Goal: Task Accomplishment & Management: Manage account settings

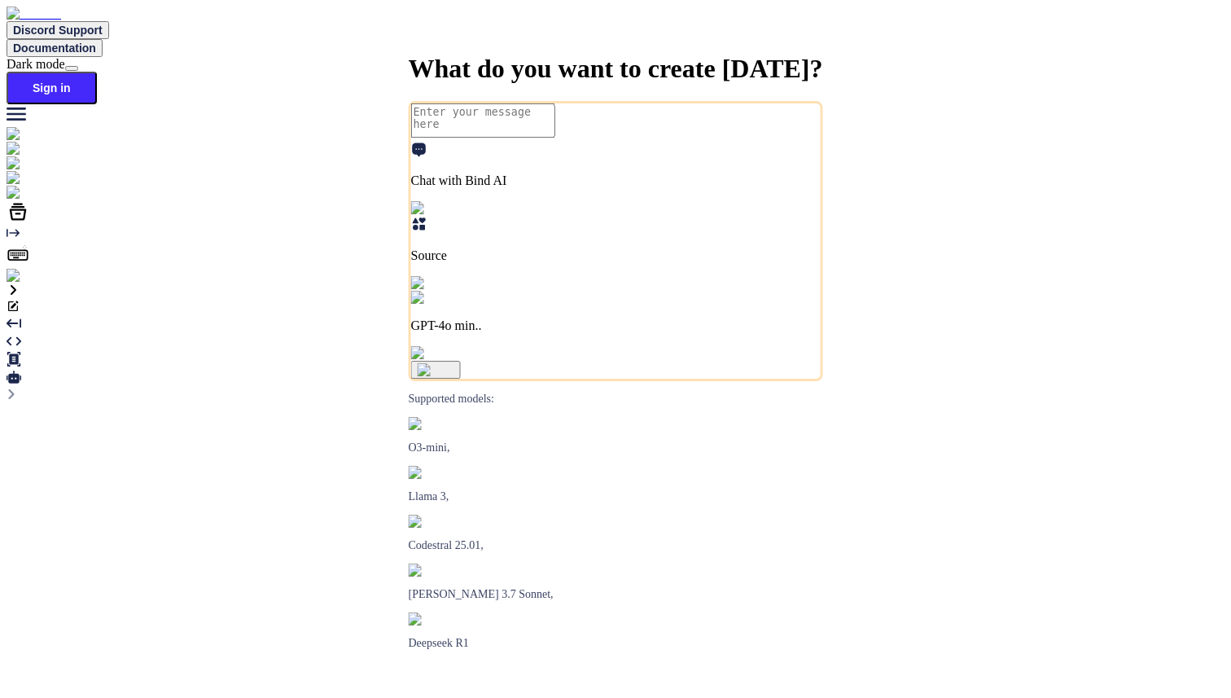
click at [21, 283] on img at bounding box center [29, 276] width 45 height 15
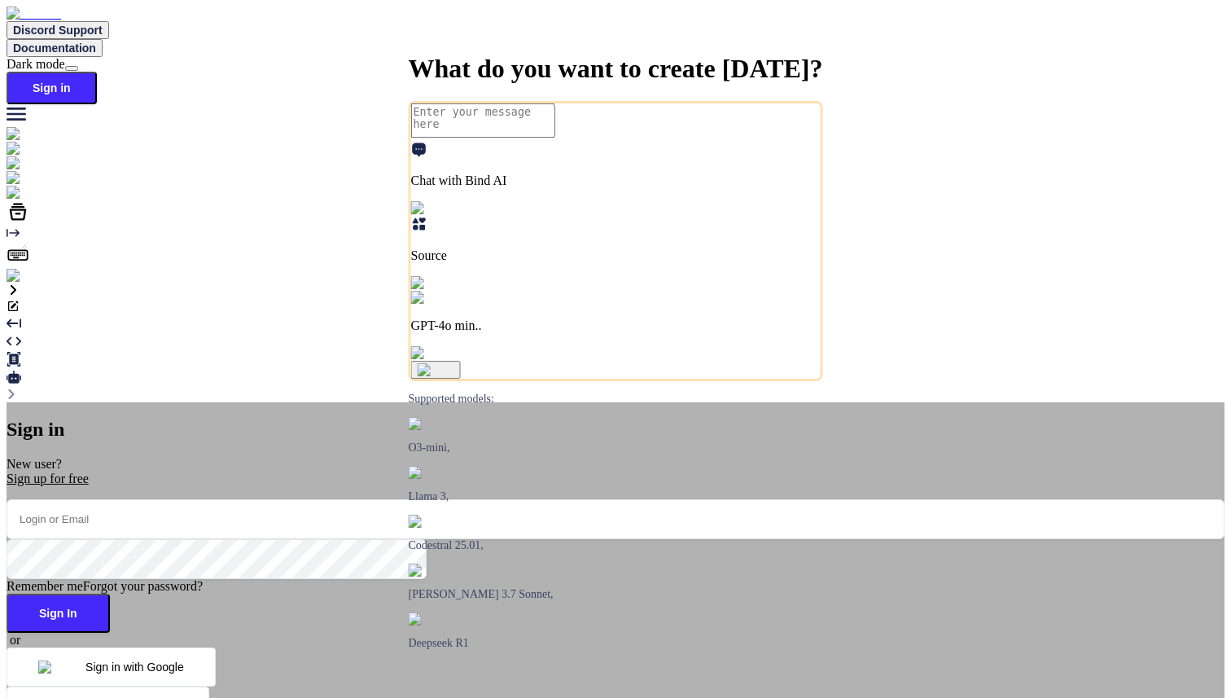
click at [486, 499] on input "email" at bounding box center [616, 519] width 1218 height 40
paste input "maisietrang@gmail.com"
type input "maisietrang@gmail.com"
click at [110, 594] on button "Sign In" at bounding box center [58, 613] width 103 height 39
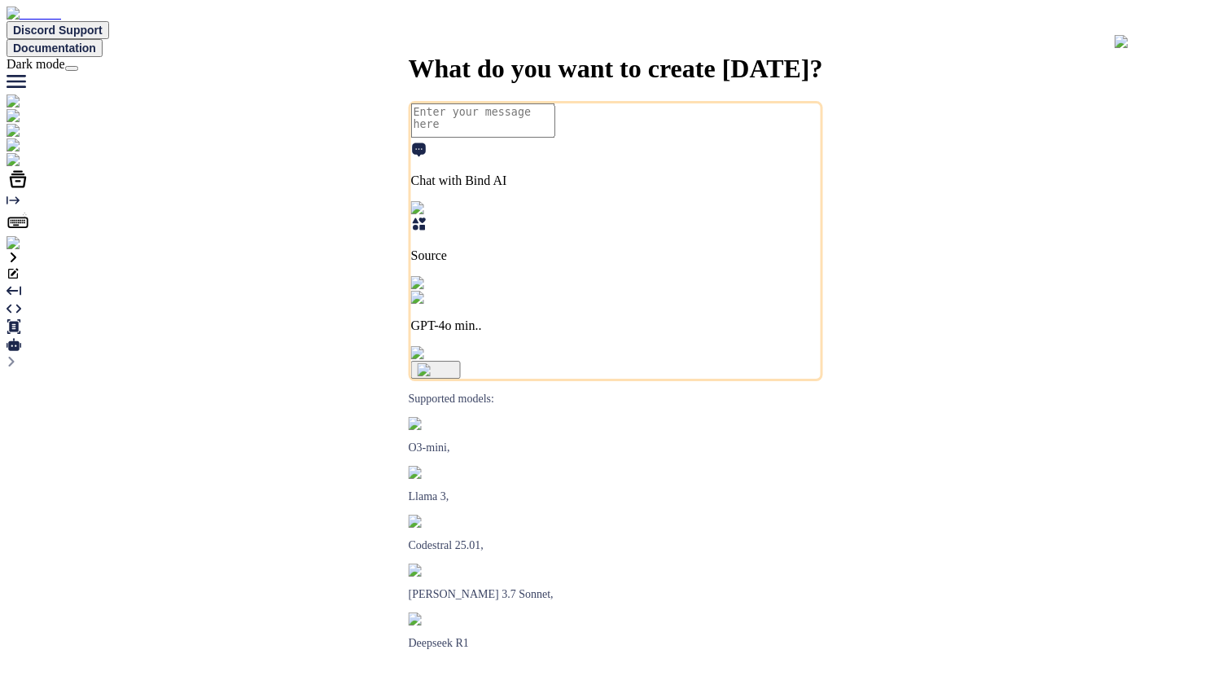
click at [22, 251] on img at bounding box center [33, 243] width 53 height 15
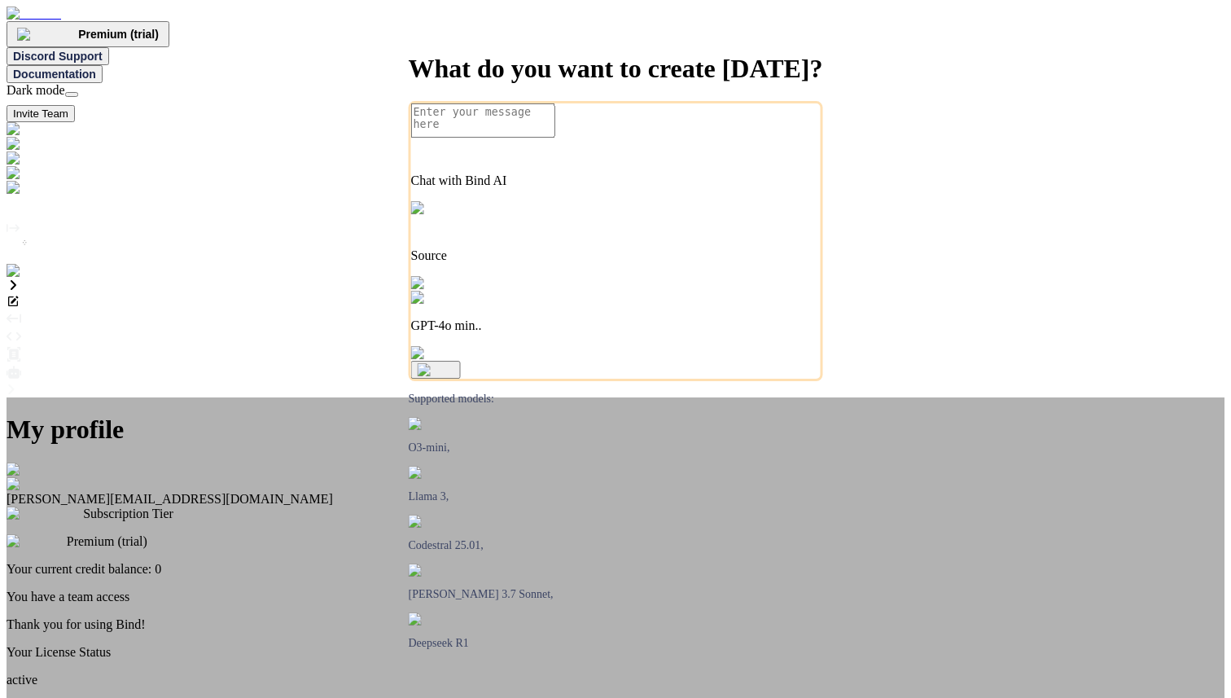
click at [586, 397] on div "My profile Maisie Trang maisietrang@gmail.com Subscription Tier Premium (trial)…" at bounding box center [616, 576] width 1218 height 359
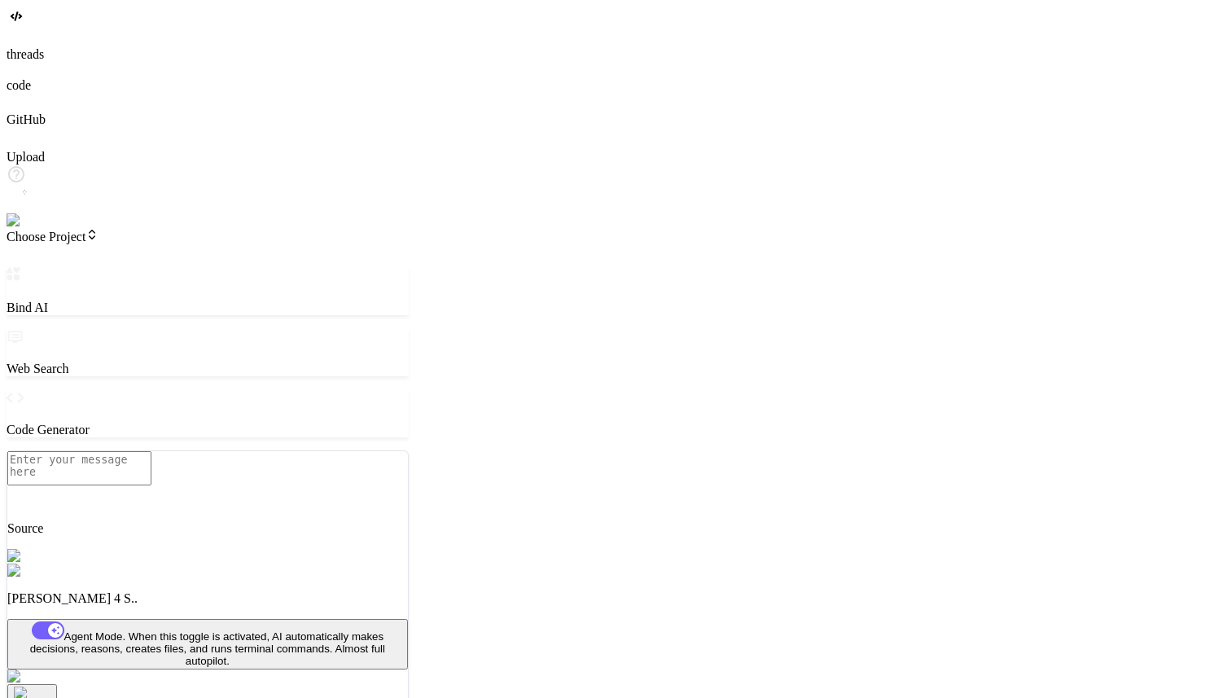
click at [30, 47] on div at bounding box center [616, 38] width 1218 height 18
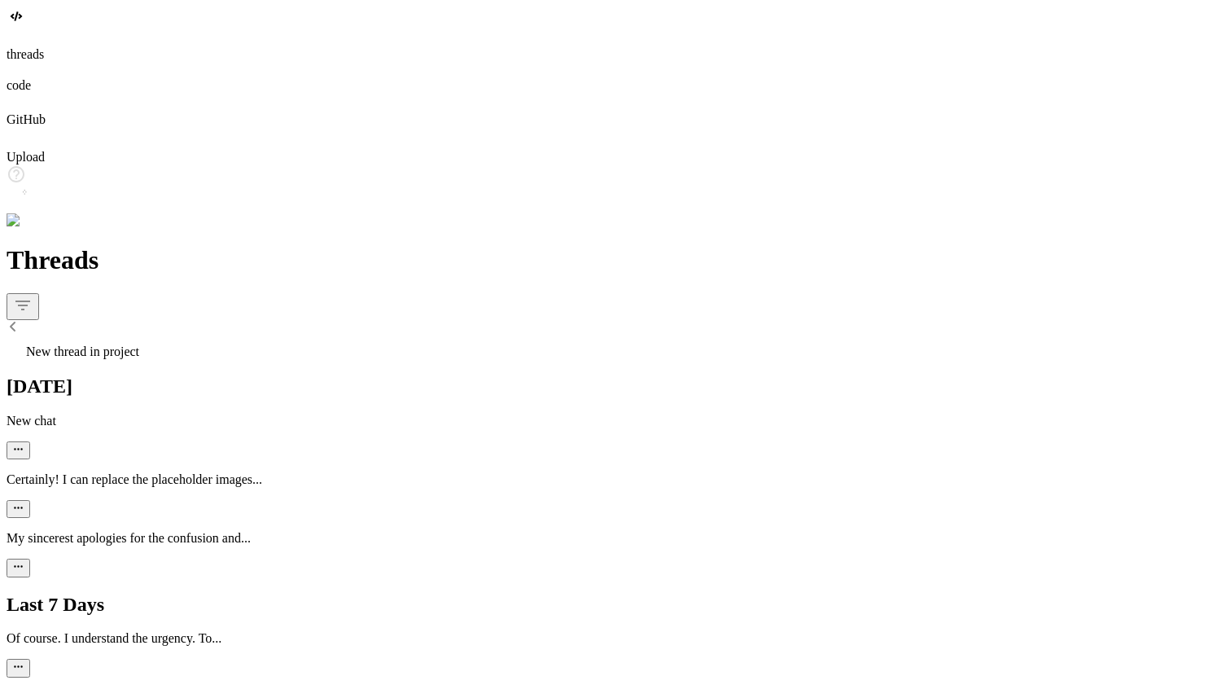
click at [28, 228] on img at bounding box center [33, 220] width 53 height 15
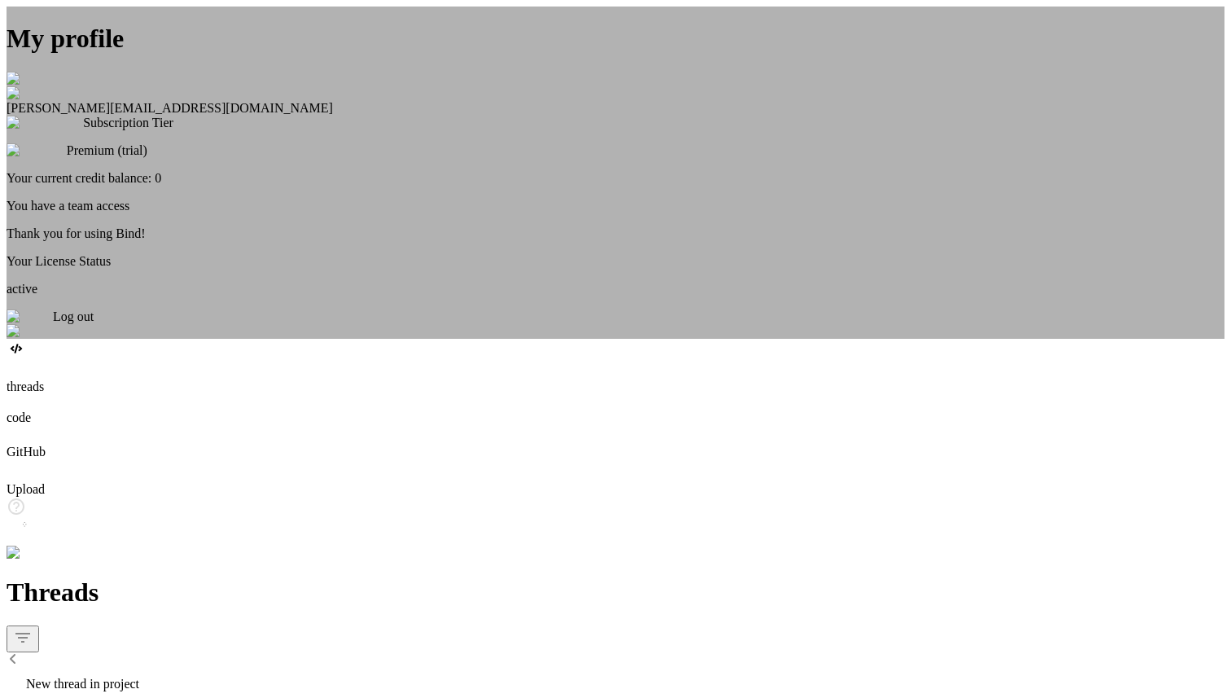
click at [94, 323] on span "Log out" at bounding box center [73, 316] width 41 height 14
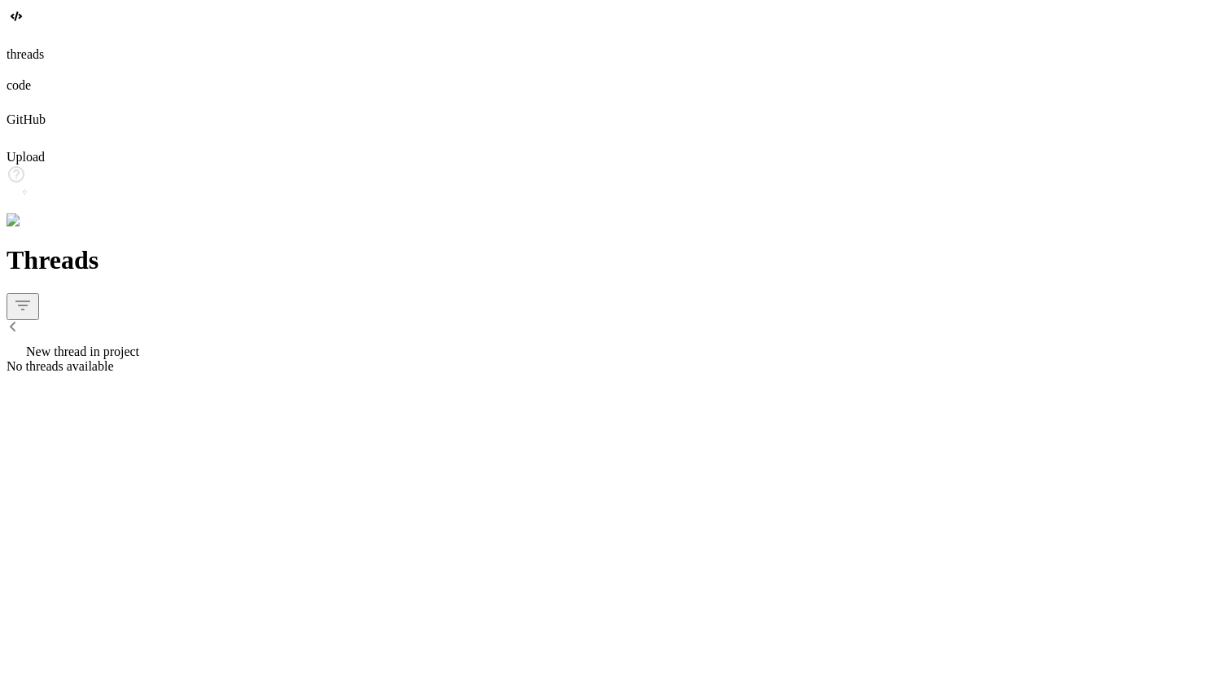
click at [28, 228] on img at bounding box center [29, 220] width 45 height 15
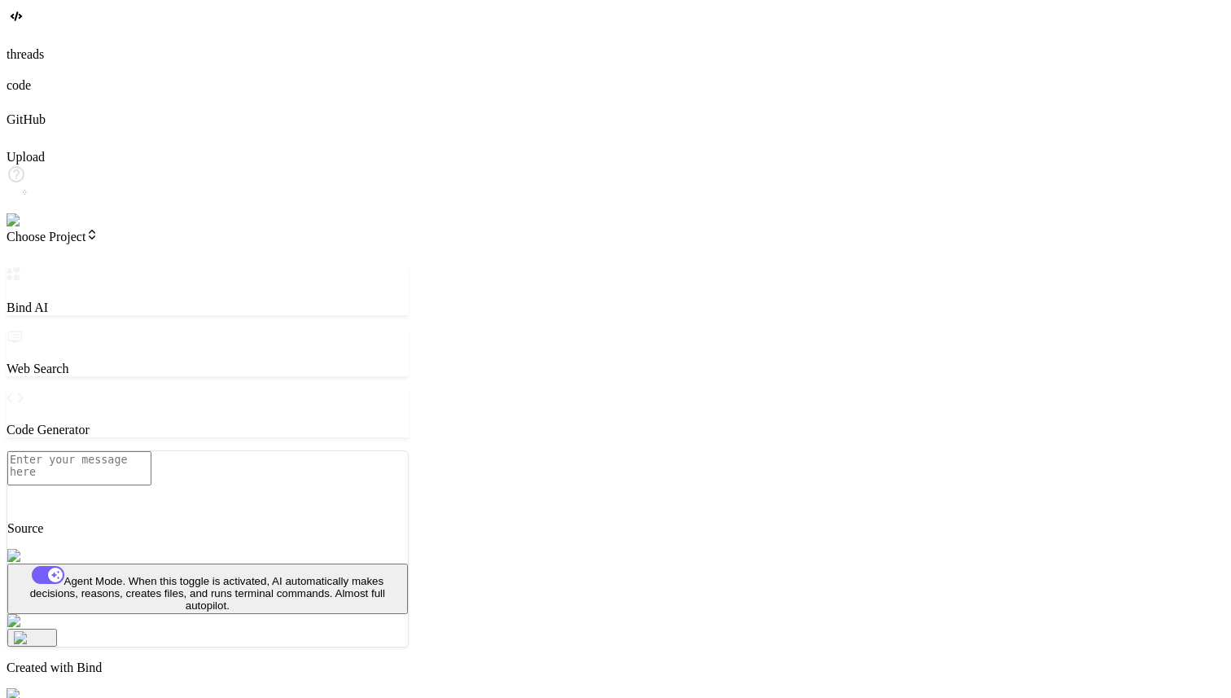
click at [23, 228] on img at bounding box center [29, 220] width 45 height 15
click at [22, 228] on img at bounding box center [29, 220] width 45 height 15
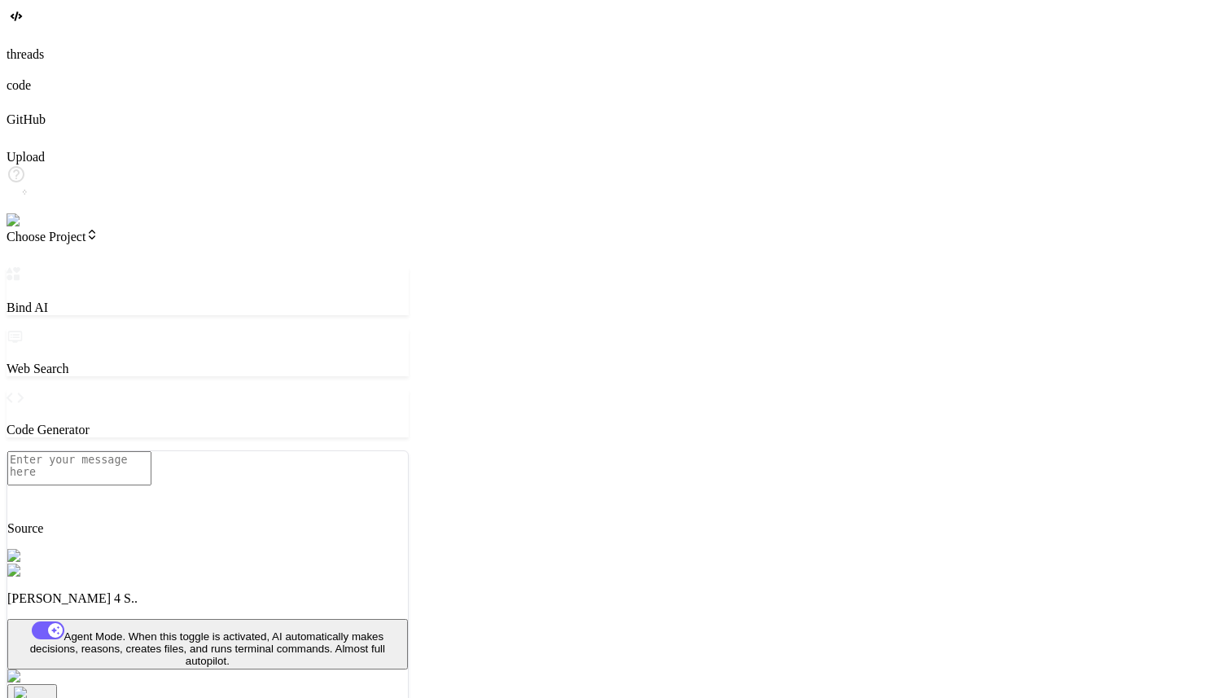
click at [20, 228] on img at bounding box center [33, 220] width 53 height 15
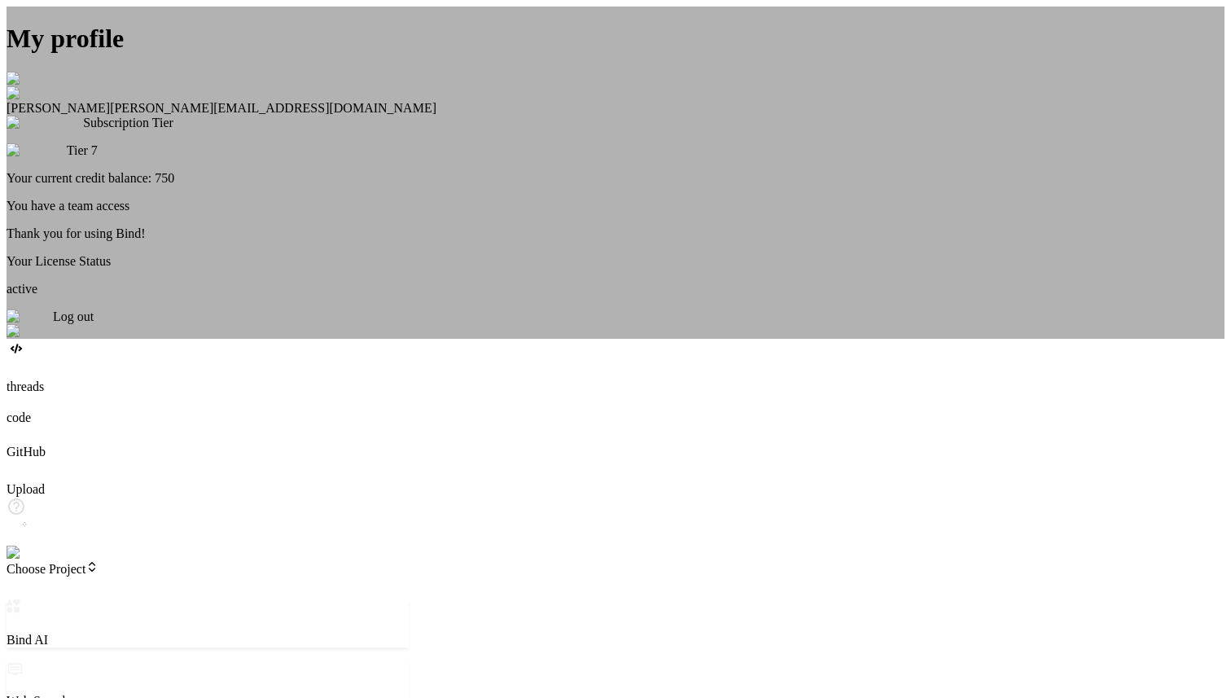
click at [46, 86] on img at bounding box center [27, 79] width 40 height 15
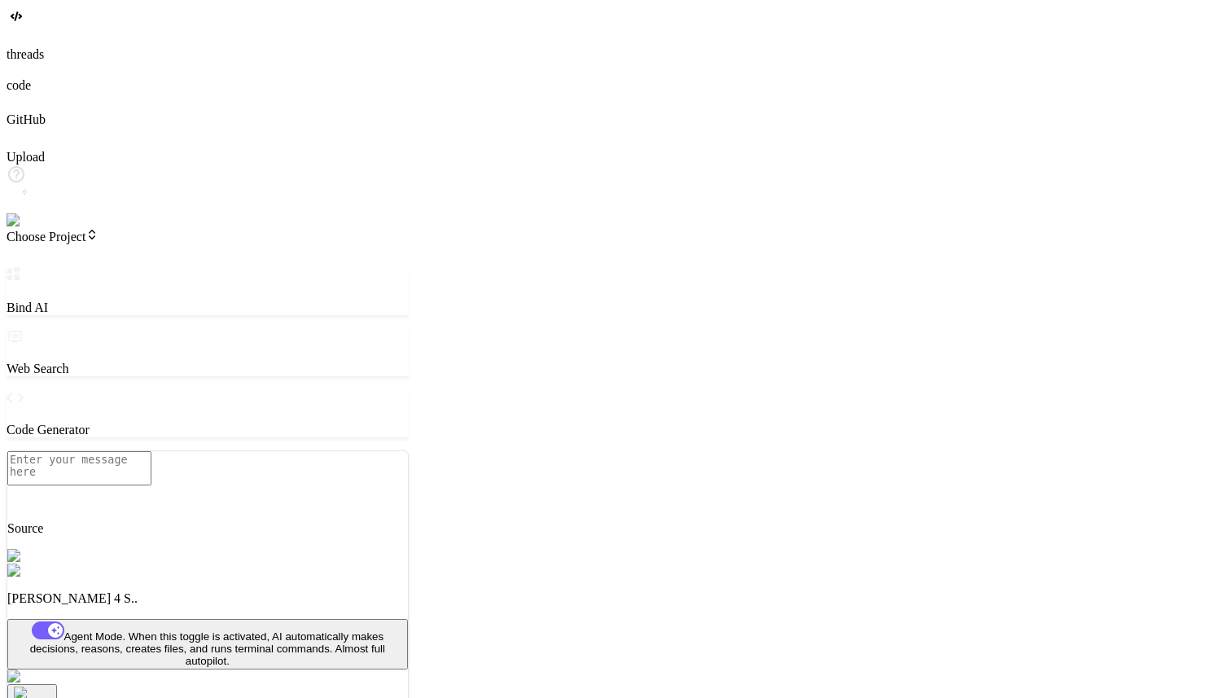
click at [28, 228] on img at bounding box center [33, 220] width 53 height 15
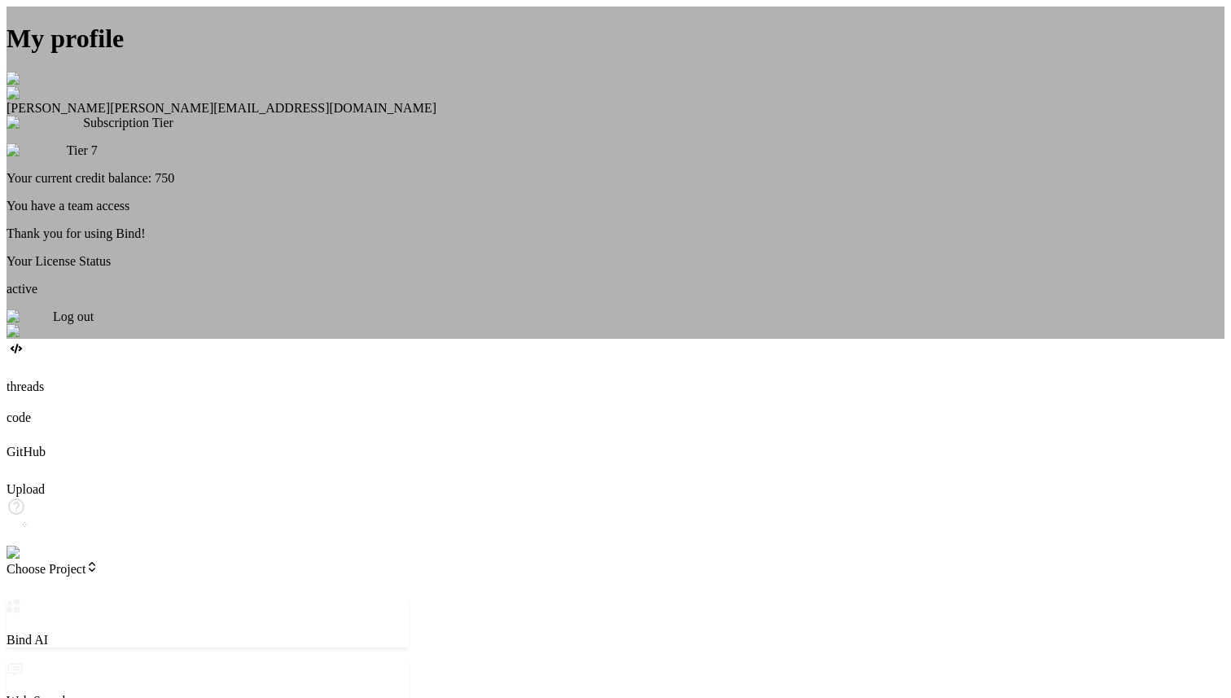
click at [94, 323] on span "Log out" at bounding box center [73, 316] width 41 height 14
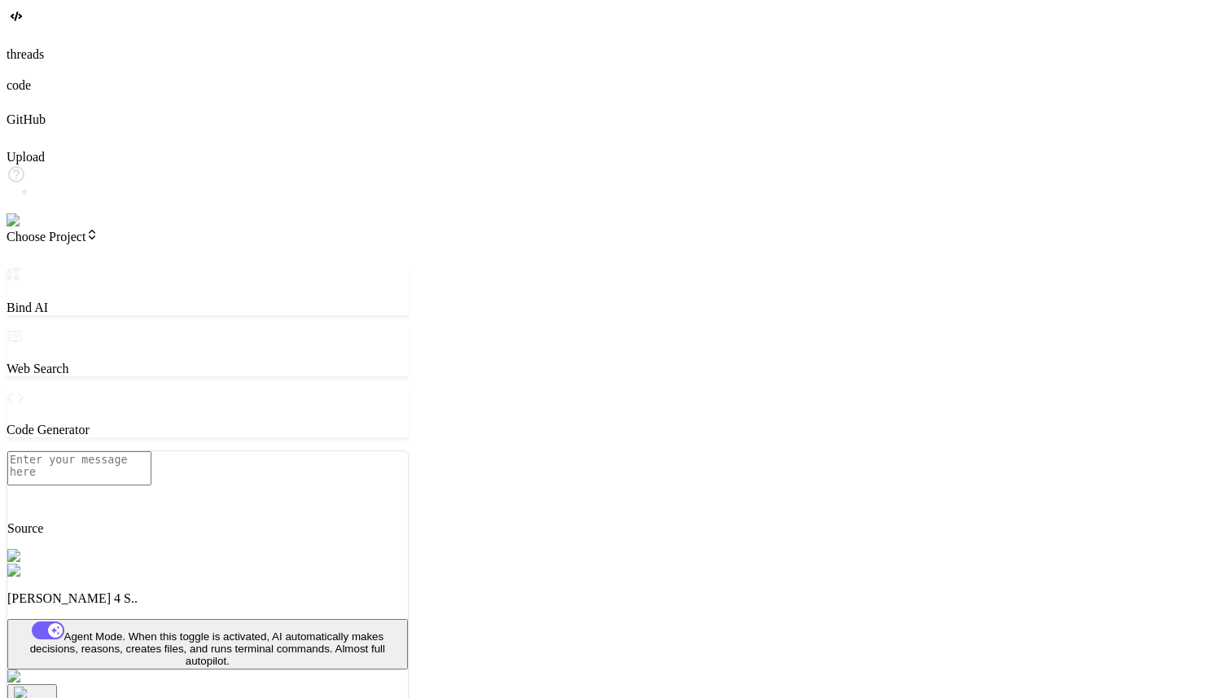
type textarea "x"
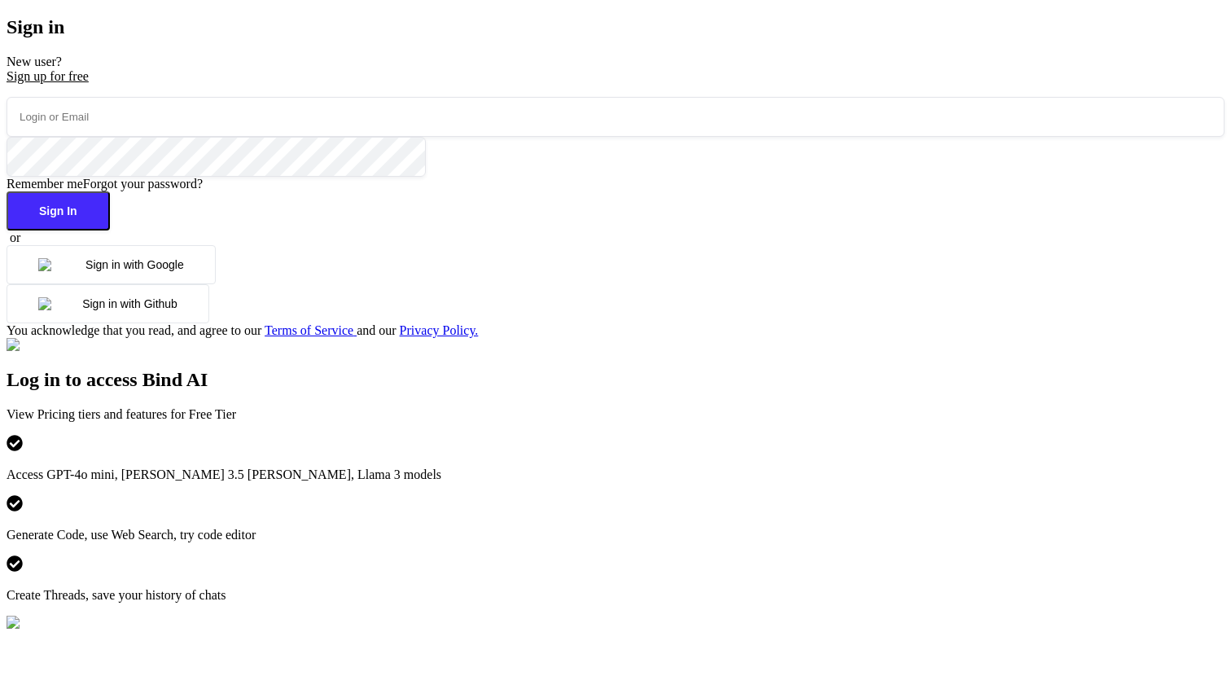
click at [275, 137] on input "email" at bounding box center [616, 117] width 1218 height 40
paste input "kerwin.workac@gmail.com""
type input "[PERSON_NAME][EMAIL_ADDRESS][DOMAIN_NAME]"
click at [110, 230] on button "Sign In" at bounding box center [58, 210] width 103 height 39
click at [256, 137] on input "email" at bounding box center [616, 117] width 1218 height 40
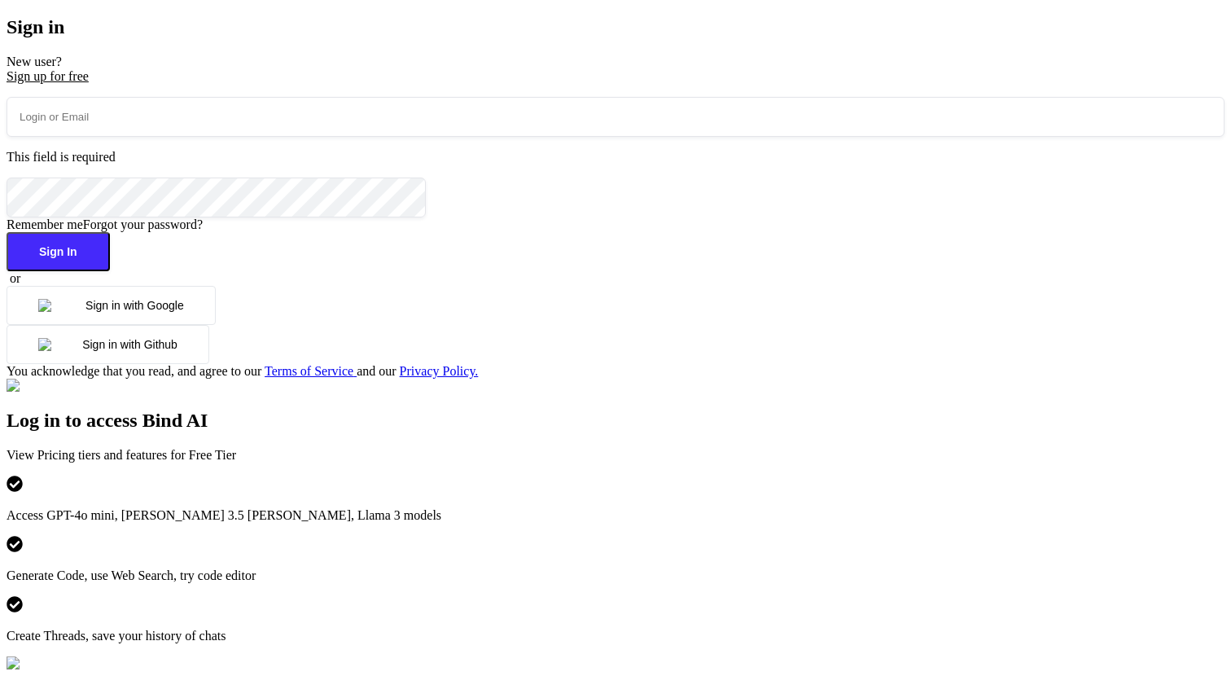
paste input "[PERSON_NAME][EMAIL_ADDRESS][DOMAIN_NAME]""
type input "[PERSON_NAME][EMAIL_ADDRESS][DOMAIN_NAME]"
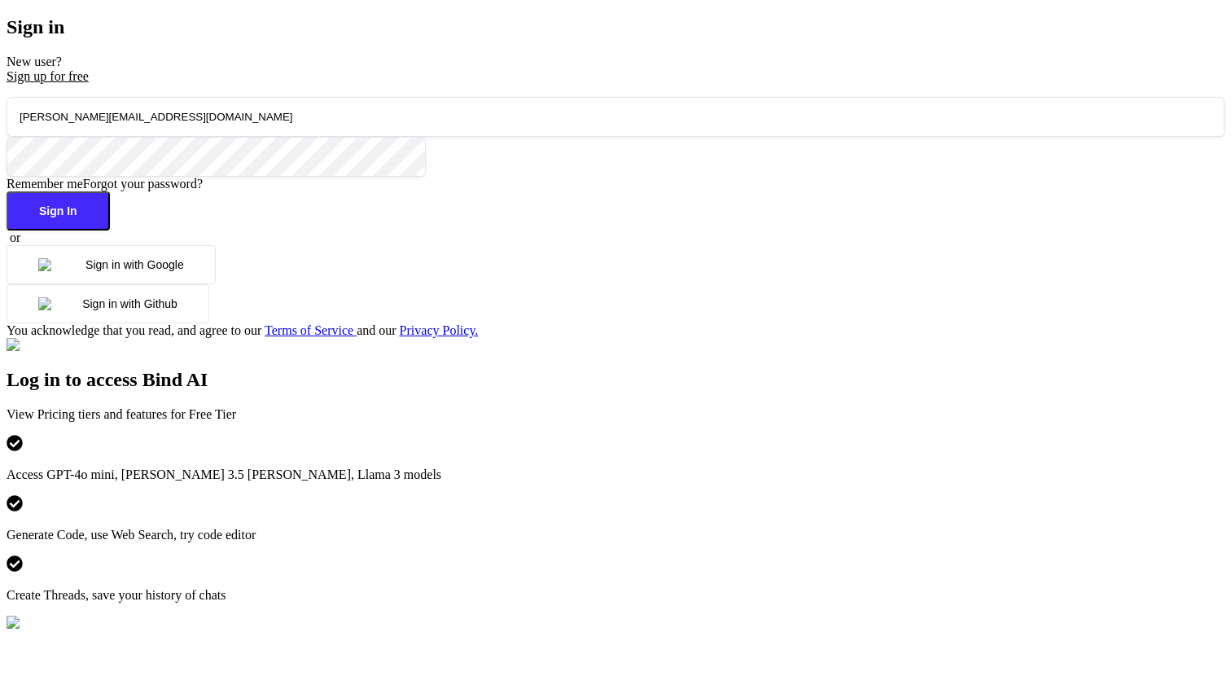
click at [110, 230] on button "Sign In" at bounding box center [58, 210] width 103 height 39
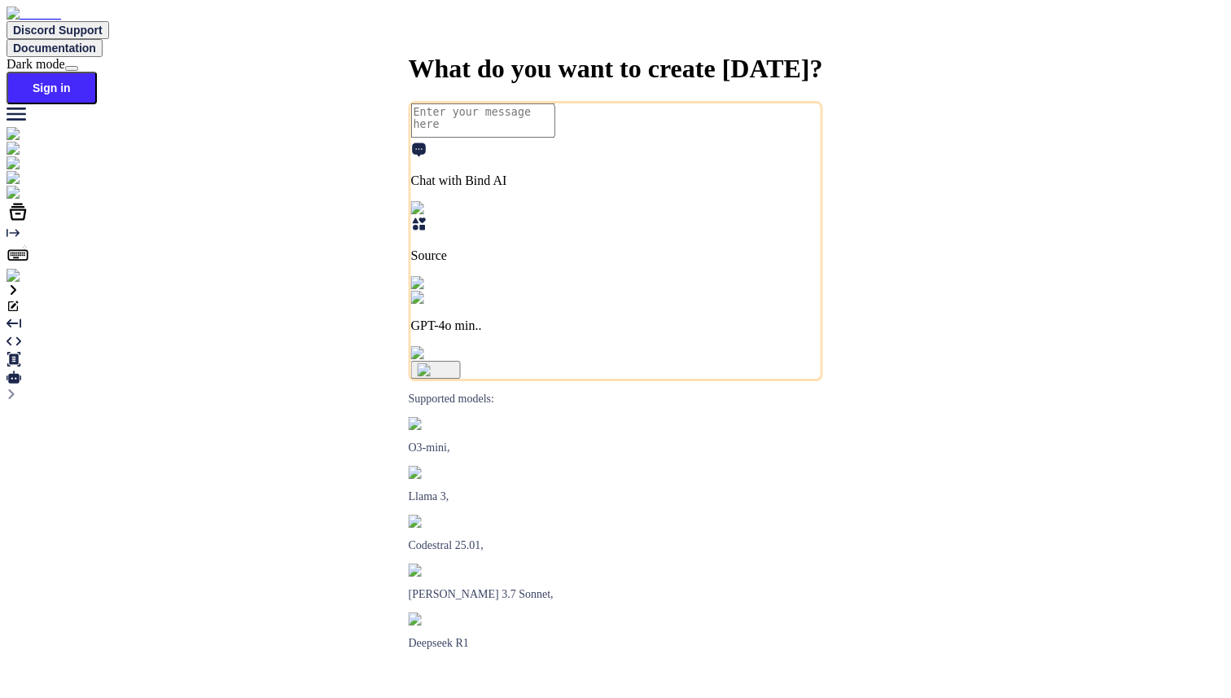
click at [27, 283] on img at bounding box center [29, 276] width 45 height 15
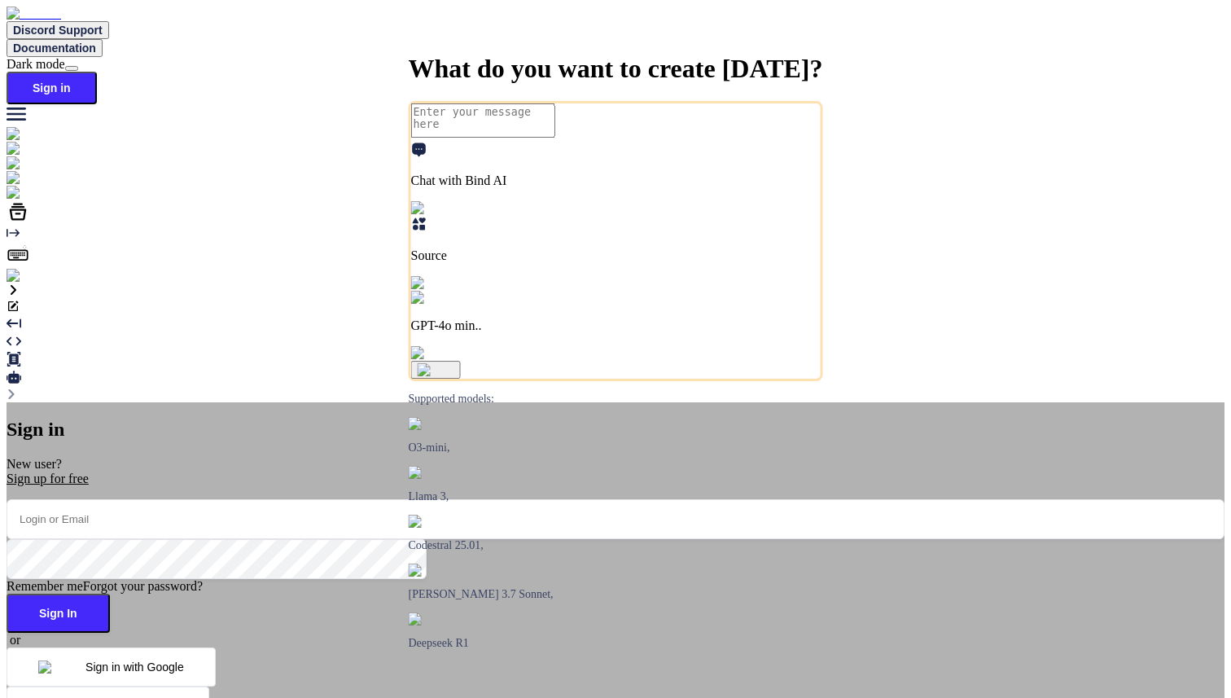
click at [471, 499] on input "email" at bounding box center [616, 519] width 1218 height 40
paste input "[PERSON_NAME][EMAIL_ADDRESS][DOMAIN_NAME]"
type input "[PERSON_NAME][EMAIL_ADDRESS][DOMAIN_NAME]"
click at [110, 594] on button "Sign In" at bounding box center [58, 613] width 103 height 39
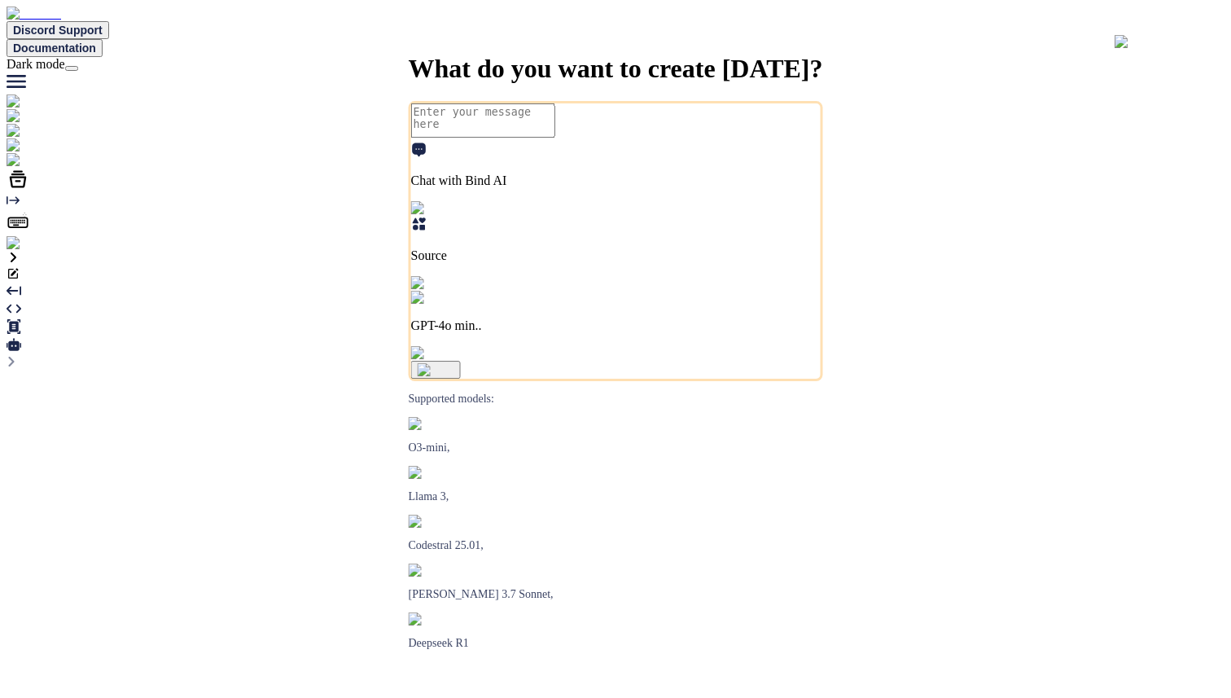
click at [28, 251] on img at bounding box center [33, 243] width 53 height 15
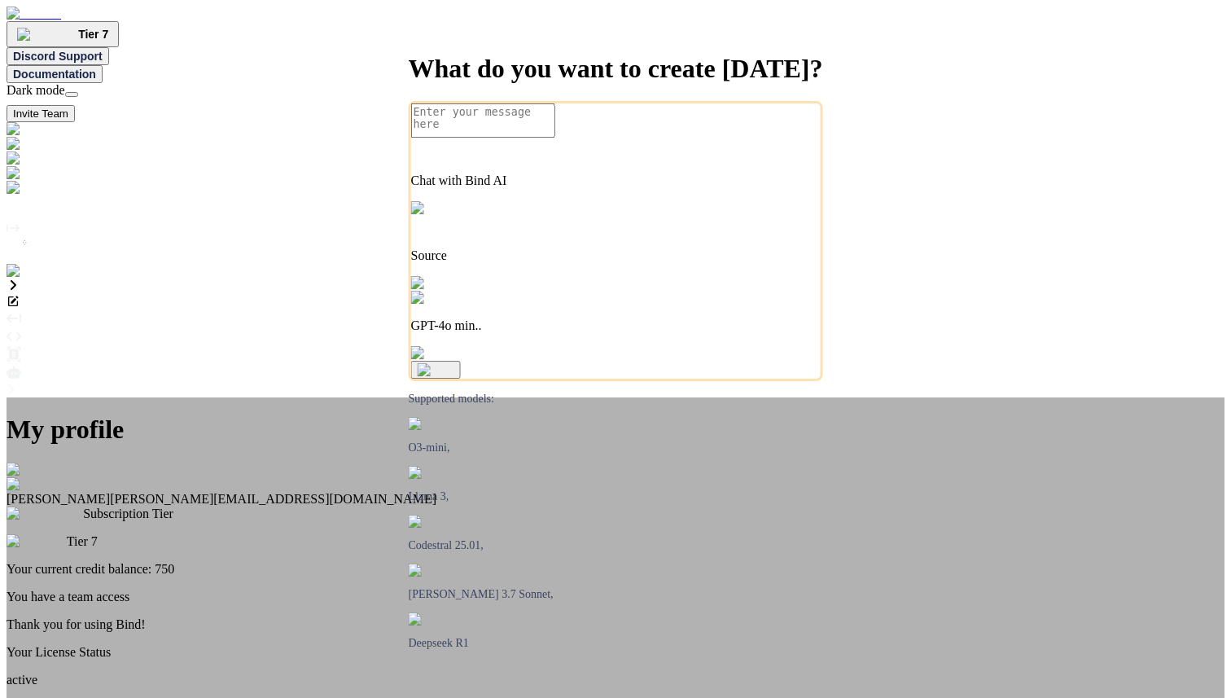
click at [46, 463] on img at bounding box center [27, 470] width 40 height 15
